Goal: Browse casually

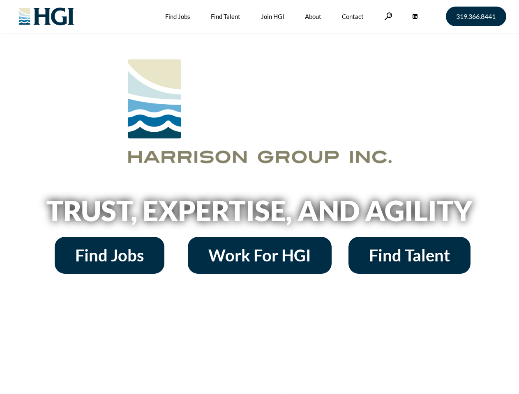
click at [259, 197] on h2 "Trust, Expertise, and Agility" at bounding box center [259, 211] width 468 height 28
click at [387, 16] on link at bounding box center [388, 16] width 8 height 8
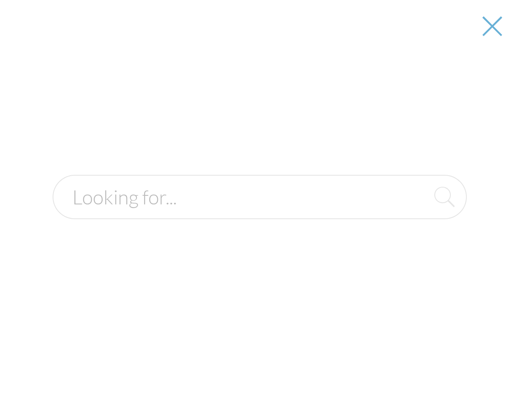
click at [259, 214] on h2 "Trust, Expertise, and Agility" at bounding box center [259, 211] width 468 height 28
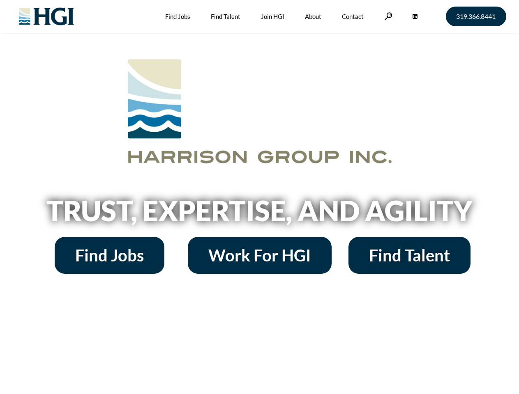
click at [259, 197] on h2 "Trust, Expertise, and Agility" at bounding box center [259, 211] width 468 height 28
click at [387, 16] on link at bounding box center [388, 16] width 8 height 8
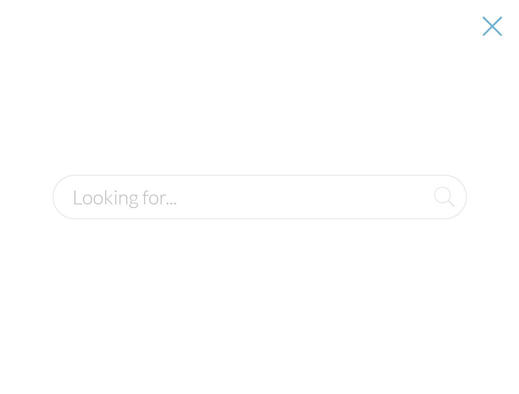
click at [259, 214] on h2 "Trust, Expertise, and Agility" at bounding box center [259, 211] width 468 height 28
